Goal: Information Seeking & Learning: Find specific fact

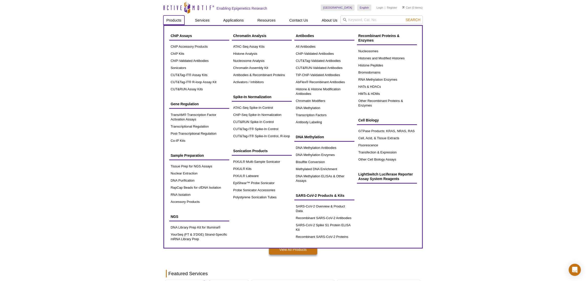
click at [179, 22] on link "Products" at bounding box center [173, 20] width 21 height 10
click at [241, 43] on link "ATAC-Seq Assay Kits" at bounding box center [262, 46] width 60 height 7
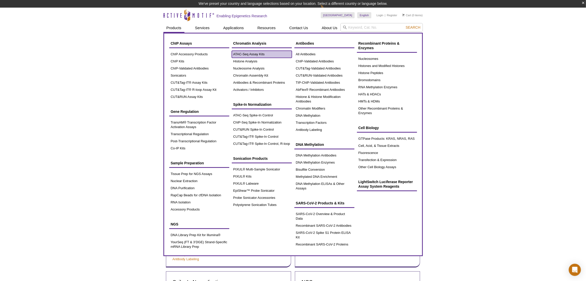
click at [235, 56] on link "ATAC-Seq Assay Kits" at bounding box center [262, 54] width 60 height 7
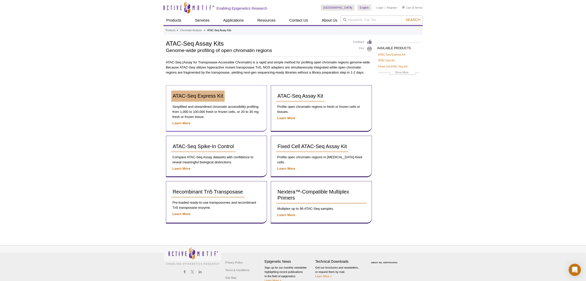
drag, startPoint x: 216, startPoint y: 89, endPoint x: 213, endPoint y: 96, distance: 8.0
click at [215, 90] on div "ATAC-Seq Express Kit Simplified and streamlined chromatin accessibility profili…" at bounding box center [216, 108] width 101 height 47
click at [212, 98] on span "ATAC-Seq Express Kit" at bounding box center [198, 96] width 50 height 6
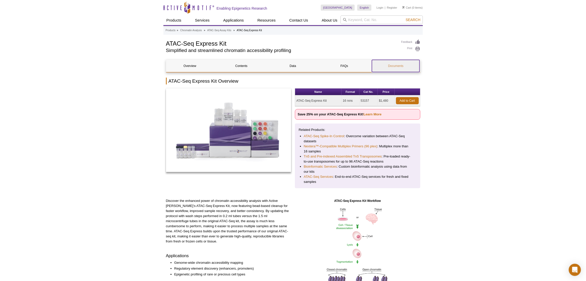
click at [389, 67] on link "Documents" at bounding box center [396, 66] width 48 height 12
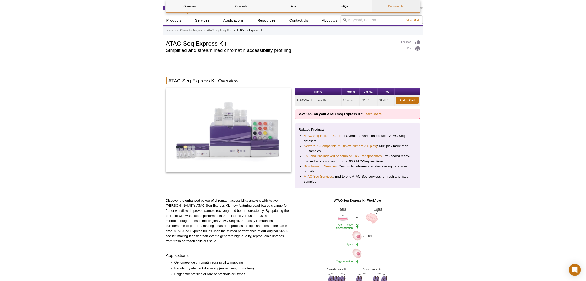
scroll to position [885, 0]
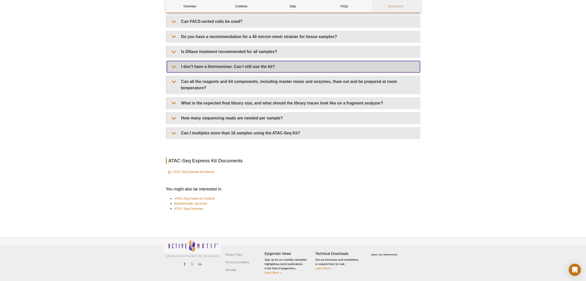
click at [389, 67] on summary "I don’t have a thermomixer. Can I still use the kit?" at bounding box center [293, 66] width 253 height 11
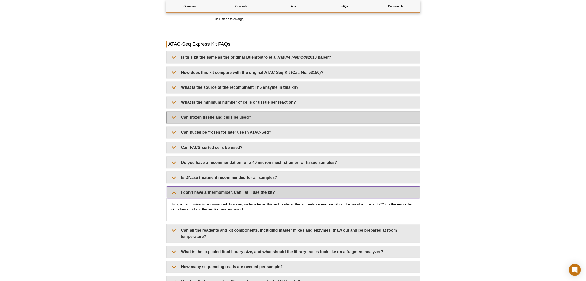
scroll to position [977, 0]
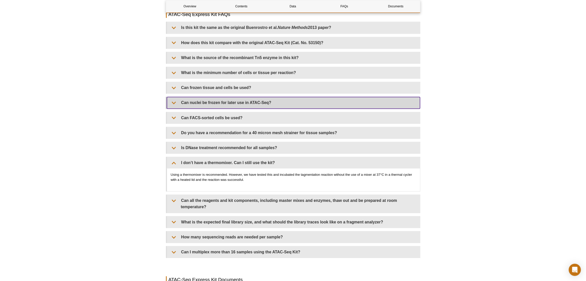
click at [181, 105] on summary "Can nuclei be frozen for later use in ATAC-Seq?" at bounding box center [293, 102] width 253 height 11
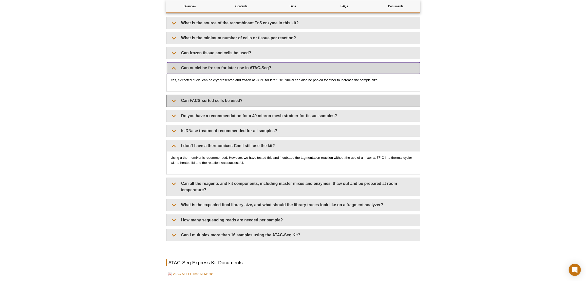
scroll to position [1046, 0]
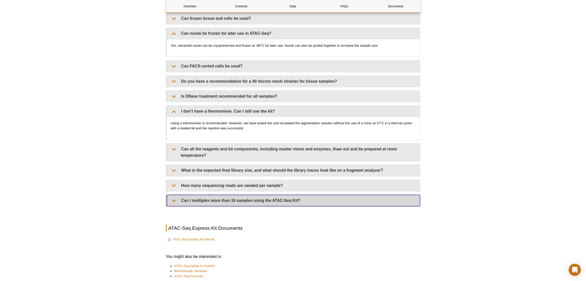
click at [211, 197] on summary "Can I multiplex more than 16 samples using the ATAC-Seq Kit?" at bounding box center [293, 200] width 253 height 11
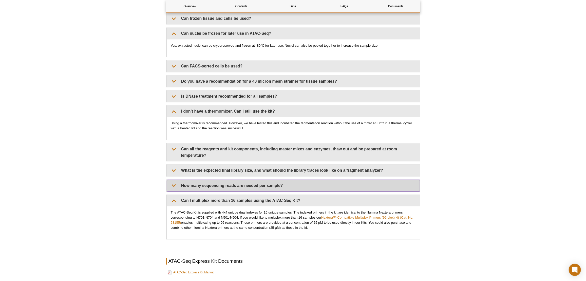
click at [210, 182] on summary "How many sequencing reads are needed per sample?" at bounding box center [293, 185] width 253 height 11
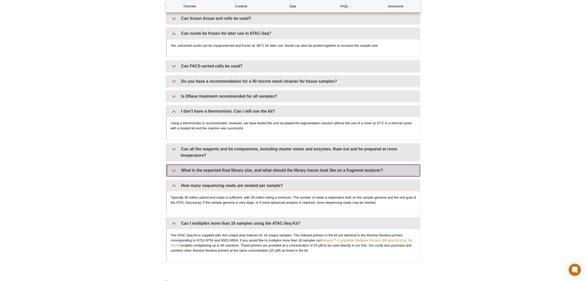
click at [214, 173] on summary "What is the expected final library size, and what should the library traces loo…" at bounding box center [293, 169] width 253 height 11
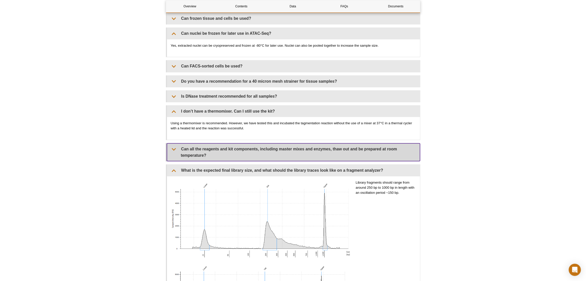
click at [221, 156] on summary "Can all the reagents and kit components, including master mixes and enzymes, th…" at bounding box center [293, 152] width 253 height 18
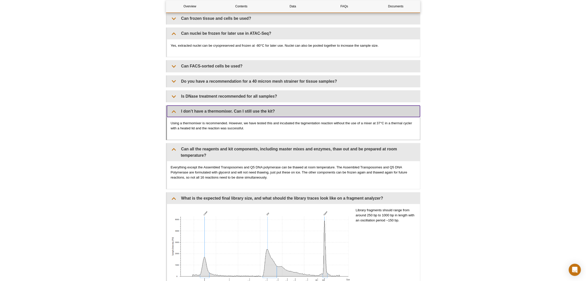
click at [231, 114] on summary "I don’t have a thermomixer. Can I still use the kit?" at bounding box center [293, 110] width 253 height 11
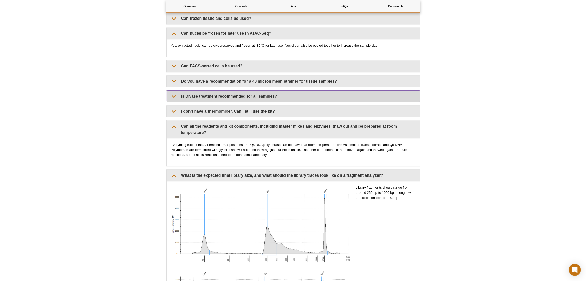
click at [237, 98] on summary "Is DNase treatment recommended for all samples?" at bounding box center [293, 95] width 253 height 11
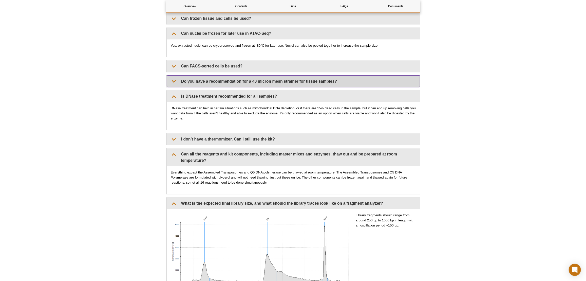
click at [251, 82] on summary "Do you have a recommendation for a 40 micron mesh strainer for tissue samples?" at bounding box center [293, 81] width 253 height 11
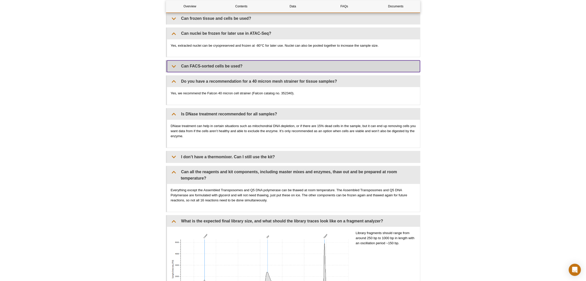
click at [256, 66] on summary "Can FACS-sorted cells be used?" at bounding box center [293, 65] width 253 height 11
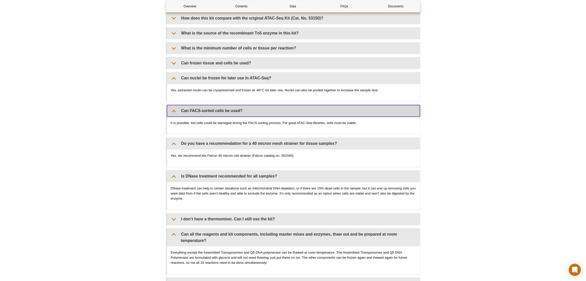
scroll to position [1000, 0]
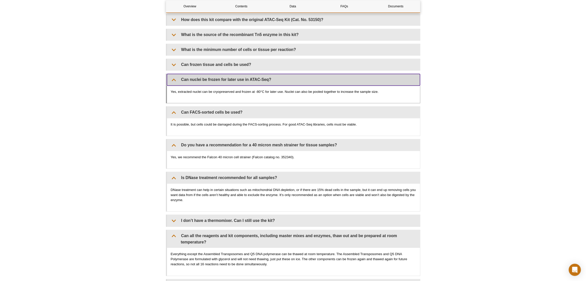
click at [247, 79] on summary "Can nuclei be frozen for later use in ATAC-Seq?" at bounding box center [293, 79] width 253 height 11
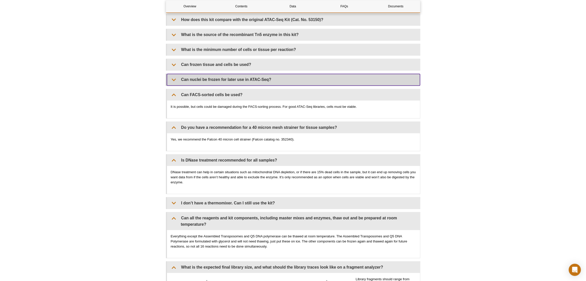
click at [248, 78] on summary "Can nuclei be frozen for later use in ATAC-Seq?" at bounding box center [293, 79] width 253 height 11
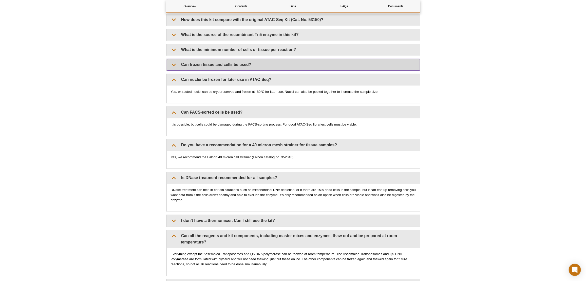
click at [253, 63] on summary "Can frozen tissue and cells be used?" at bounding box center [293, 64] width 253 height 11
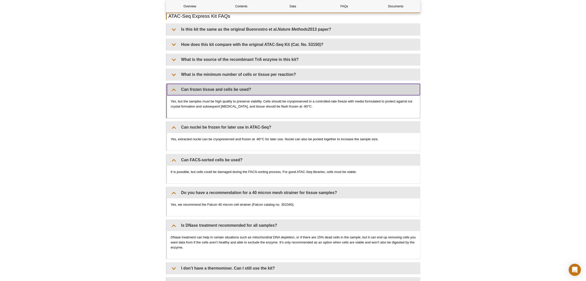
scroll to position [931, 0]
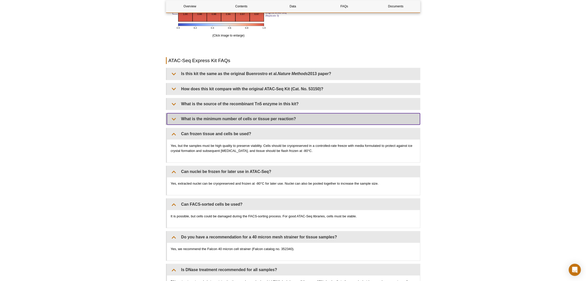
click at [231, 119] on summary "What is the minimum number of cells or tissue per reaction?" at bounding box center [293, 118] width 253 height 11
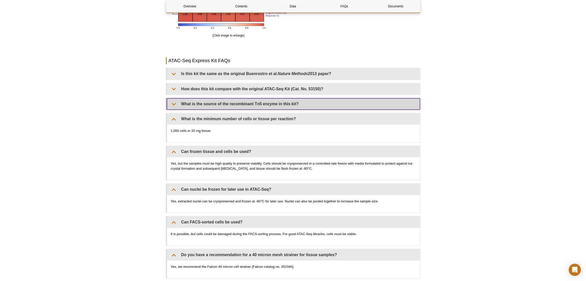
click at [233, 105] on summary "What is the source of the recombinant Tn5 enzyme in this kit?" at bounding box center [293, 103] width 253 height 11
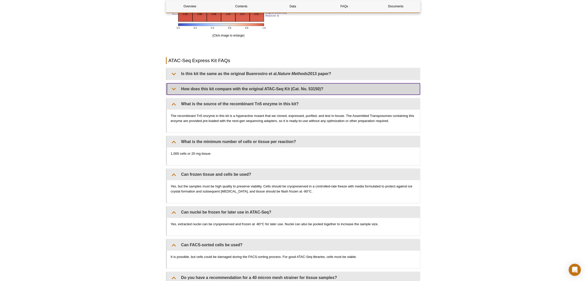
click at [238, 89] on summary "How does this kit compare with the original ATAC-Seq Kit (Cat. No. 53150)?" at bounding box center [293, 88] width 253 height 11
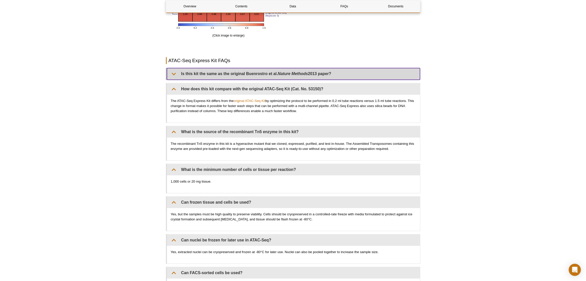
click at [246, 76] on summary "Is this kit the same as the original Buenrostro et al. Nature Methods 2013 pape…" at bounding box center [293, 73] width 253 height 11
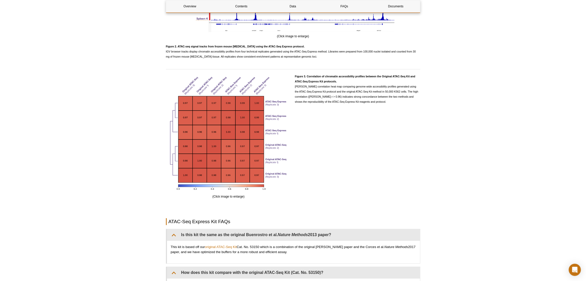
scroll to position [678, 0]
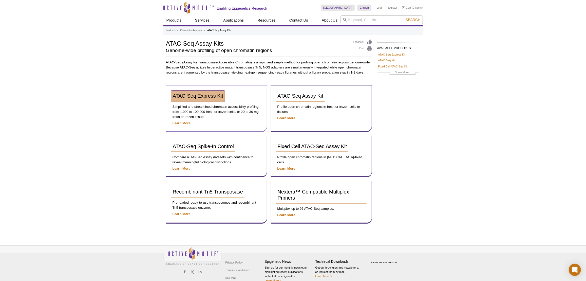
click at [215, 93] on span "ATAC-Seq Express Kit" at bounding box center [198, 96] width 50 height 6
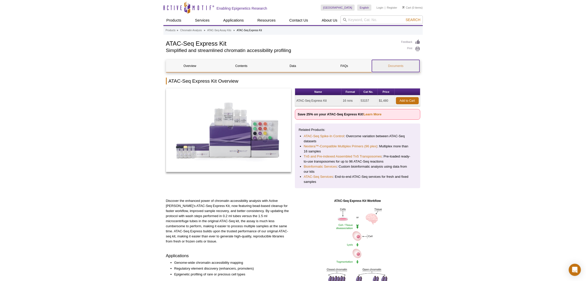
click at [388, 70] on link "Documents" at bounding box center [396, 66] width 48 height 12
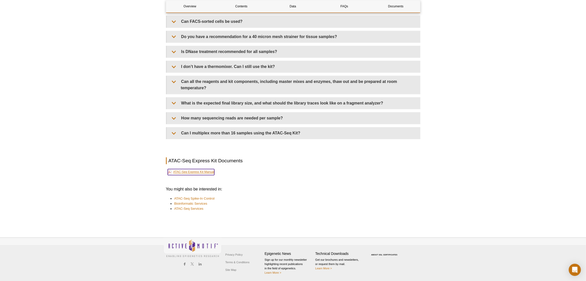
click at [209, 173] on link "ATAC-Seq Express Kit Manual" at bounding box center [191, 172] width 47 height 6
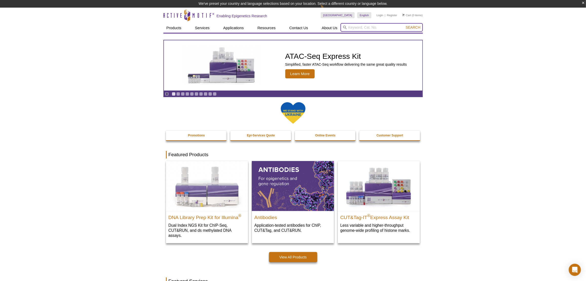
click at [383, 30] on input "search" at bounding box center [382, 27] width 82 height 9
paste input "82013"
click at [382, 35] on li "82013 / 82613 - Recombinant METTL1 / WDR4 complex" at bounding box center [383, 35] width 85 height 7
type input "82013 / 82613 - Recombinant METTL1 / WDR4 complex"
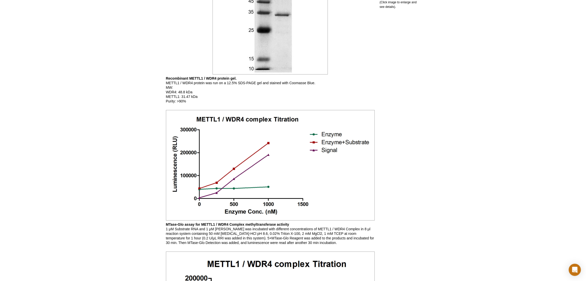
scroll to position [368, 0]
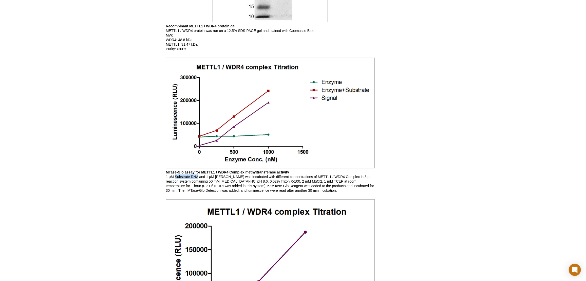
drag, startPoint x: 176, startPoint y: 176, endPoint x: 197, endPoint y: 175, distance: 21.8
click at [197, 175] on p "MTase-Glo assay for METTL1 / WDR4 Complex methyltransferase activity 1 μM Subst…" at bounding box center [270, 181] width 209 height 23
copy p "Substrate RNA"
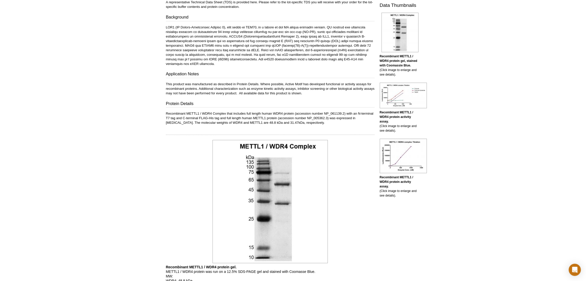
scroll to position [69, 0]
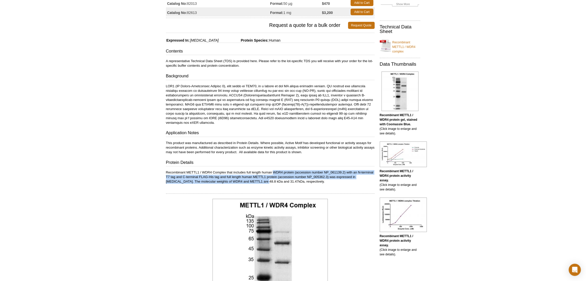
drag, startPoint x: 273, startPoint y: 170, endPoint x: 245, endPoint y: 179, distance: 29.4
click at [245, 179] on p "Recombinant METTL1 / WDR4 Complex that includes full length human WDR4 protein …" at bounding box center [270, 177] width 209 height 14
click at [245, 178] on p "Recombinant METTL1 / WDR4 Complex that includes full length human WDR4 protein …" at bounding box center [270, 177] width 209 height 14
drag, startPoint x: 253, startPoint y: 172, endPoint x: 247, endPoint y: 175, distance: 6.8
click at [247, 175] on p "Recombinant METTL1 / WDR4 Complex that includes full length human WDR4 protein …" at bounding box center [270, 177] width 209 height 14
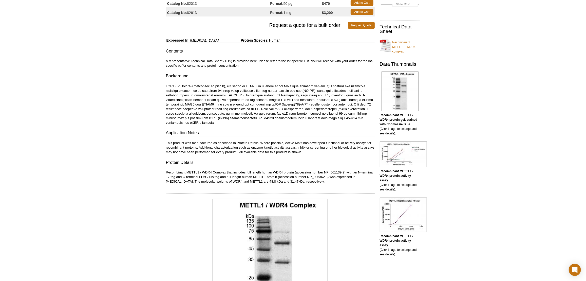
click at [308, 162] on h3 "Protein Details" at bounding box center [270, 162] width 209 height 7
drag, startPoint x: 325, startPoint y: 171, endPoint x: 341, endPoint y: 170, distance: 16.3
click at [341, 170] on p "Recombinant METTL1 / WDR4 Complex that includes full length human WDR4 protein …" at bounding box center [270, 177] width 209 height 14
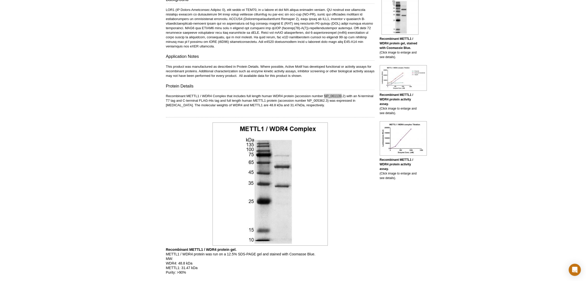
scroll to position [138, 0]
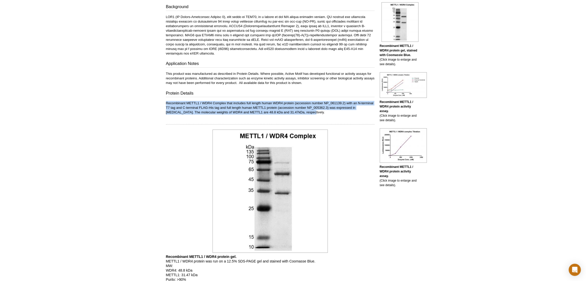
drag, startPoint x: 162, startPoint y: 98, endPoint x: 298, endPoint y: 113, distance: 136.4
copy p "Recombinant METTL1 / WDR4 Complex that includes full length human WDR4 protein …"
